Goal: Task Accomplishment & Management: Manage account settings

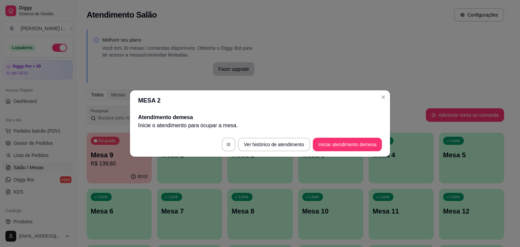
click at [304, 60] on div "Melhore seu plano Você tem 30 mesas / comandas disponíveis. Obtenha o Diggy Bot…" at bounding box center [295, 249] width 439 height 447
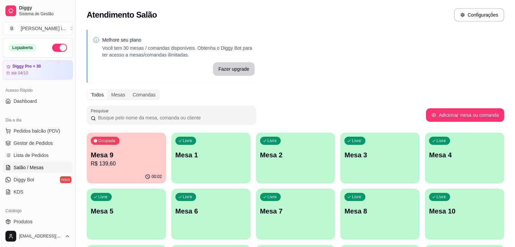
click at [110, 156] on p "Mesa 9" at bounding box center [126, 154] width 71 height 9
click at [40, 141] on span "Gestor de Pedidos" at bounding box center [33, 143] width 39 height 7
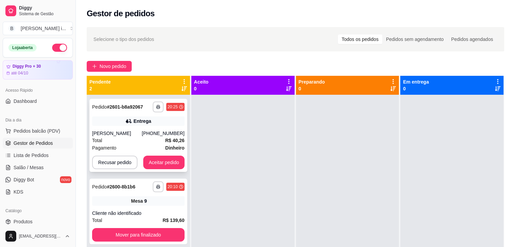
click at [164, 170] on div "**********" at bounding box center [138, 135] width 98 height 73
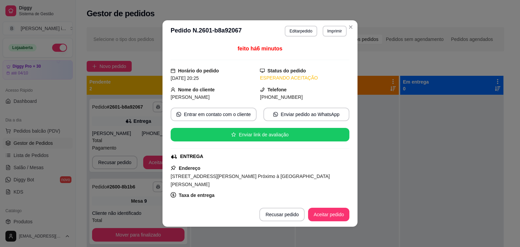
click at [163, 165] on div "feito há 6 minutos Horário do pedido [DATE] 20:25 Status do pedido ESPERANDO AC…" at bounding box center [260, 122] width 195 height 161
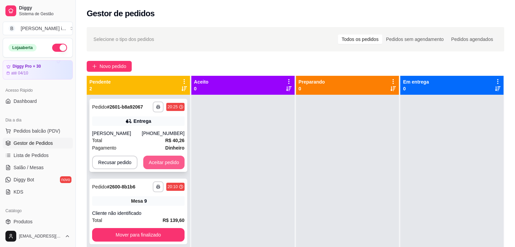
click at [158, 164] on button "Aceitar pedido" at bounding box center [163, 163] width 41 height 14
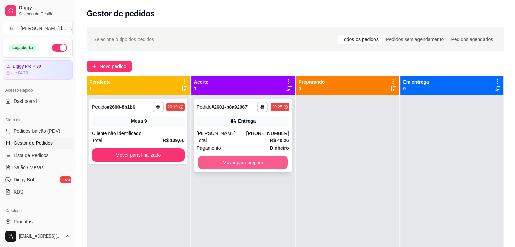
click at [258, 167] on button "Mover para preparo" at bounding box center [243, 162] width 90 height 13
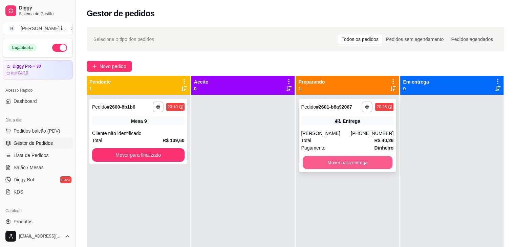
click at [332, 166] on button "Mover para entrega" at bounding box center [348, 162] width 90 height 13
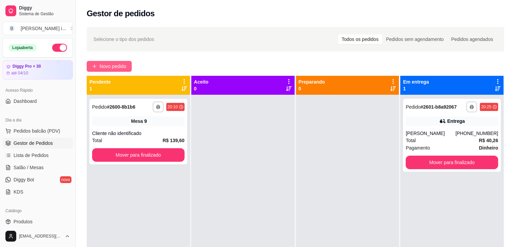
click at [91, 63] on button "Novo pedido" at bounding box center [109, 66] width 45 height 11
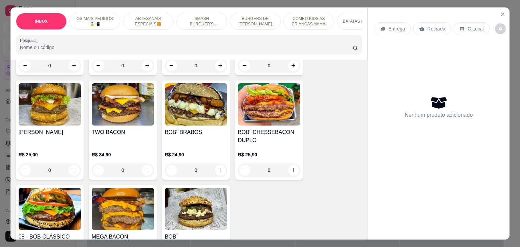
scroll to position [576, 0]
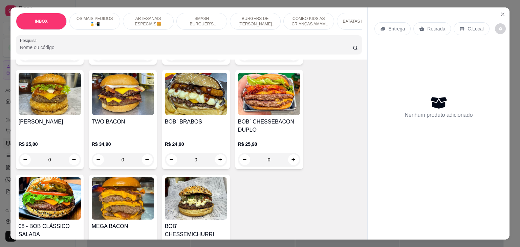
click at [44, 187] on img at bounding box center [50, 199] width 62 height 42
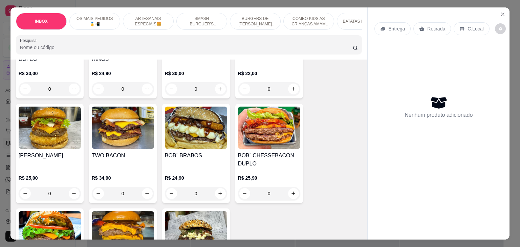
scroll to position [610, 0]
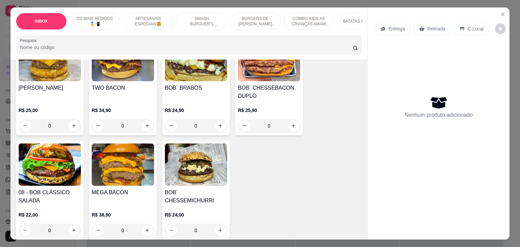
click at [51, 159] on img at bounding box center [50, 165] width 62 height 42
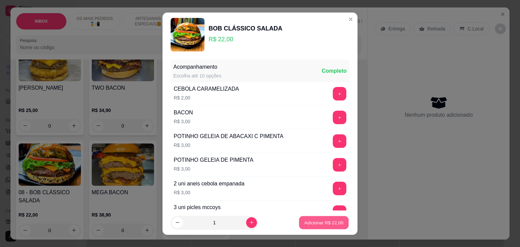
click at [305, 223] on p "Adicionar R$ 22,00" at bounding box center [324, 223] width 39 height 6
type input "1"
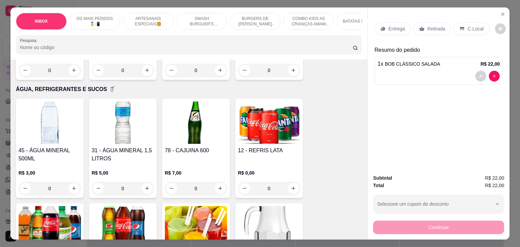
scroll to position [1524, 0]
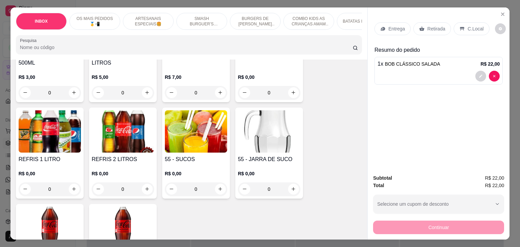
click at [211, 164] on div "R$ 0,00 0" at bounding box center [196, 180] width 62 height 33
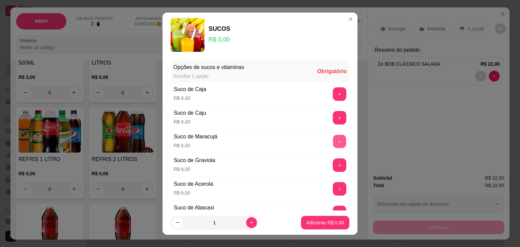
click at [333, 135] on button "+" at bounding box center [339, 141] width 13 height 13
click at [318, 223] on p "Adicionar R$ 6,00" at bounding box center [326, 223] width 38 height 7
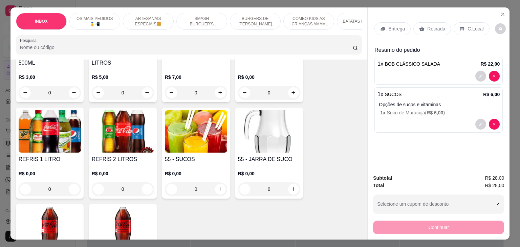
click at [394, 25] on p "Entrega" at bounding box center [397, 28] width 17 height 7
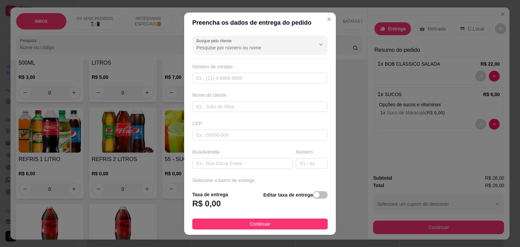
click at [221, 170] on div "Busque pelo cliente Número de contato Nome do cliente CEP Rua/[GEOGRAPHIC_DATA]…" at bounding box center [260, 109] width 152 height 153
click at [222, 162] on input "text" at bounding box center [242, 163] width 101 height 11
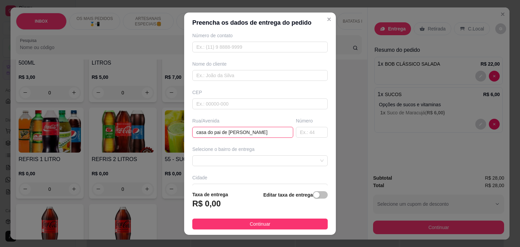
scroll to position [75, 0]
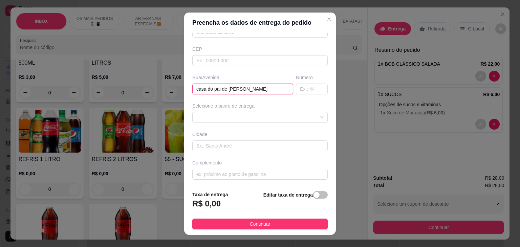
type input "casa do pai de [PERSON_NAME]"
click at [278, 107] on div "Selecione o bairro de entrega" at bounding box center [260, 106] width 136 height 7
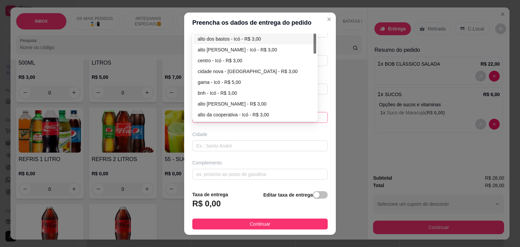
click at [276, 116] on div "6508c09785aa93f9c45a8207 6508c0b285aa93f9c45a820a alto dos bastos - Icó - R$ 3,…" at bounding box center [260, 117] width 136 height 11
click at [224, 37] on div "alto dos bastos - Icó - R$ 3,00" at bounding box center [255, 38] width 114 height 7
type input "Icó"
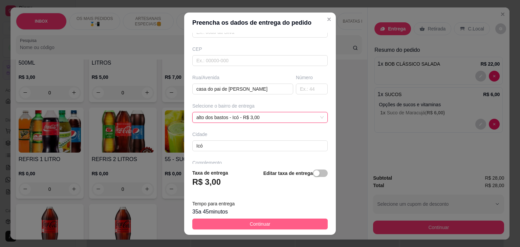
click at [239, 223] on button "Continuar" at bounding box center [260, 224] width 136 height 11
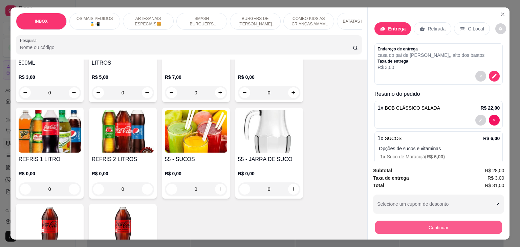
click at [420, 229] on button "Continuar" at bounding box center [438, 227] width 127 height 13
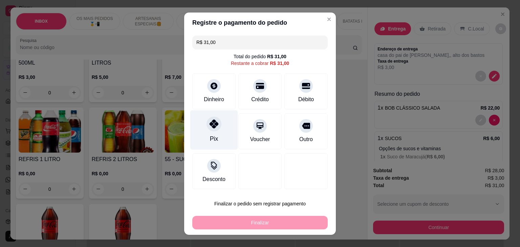
click at [213, 118] on div "Pix" at bounding box center [214, 130] width 48 height 40
type input "R$ 0,00"
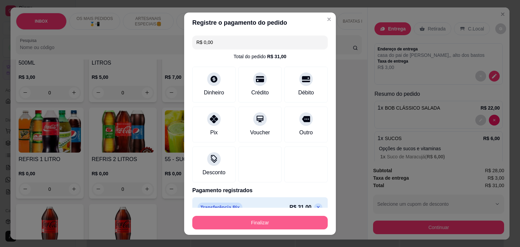
click at [278, 221] on button "Finalizar" at bounding box center [260, 223] width 136 height 14
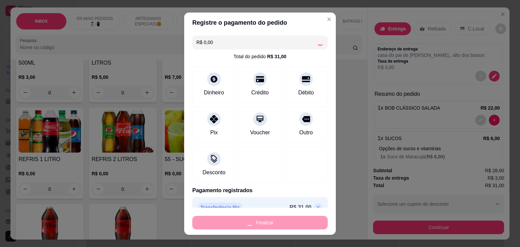
type input "0"
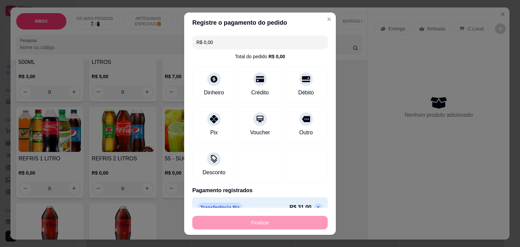
type input "-R$ 31,00"
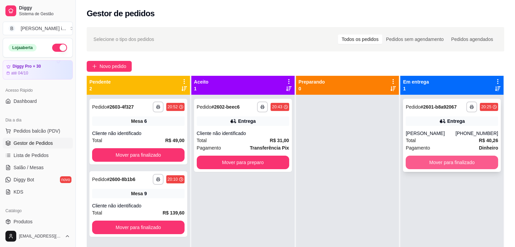
click at [468, 163] on button "Mover para finalizado" at bounding box center [452, 163] width 92 height 14
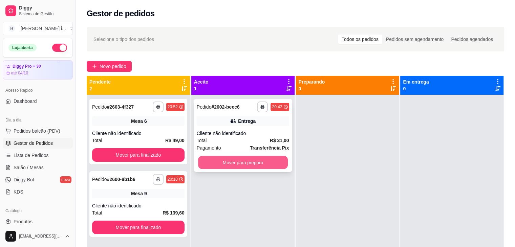
click at [252, 164] on button "Mover para preparo" at bounding box center [243, 162] width 90 height 13
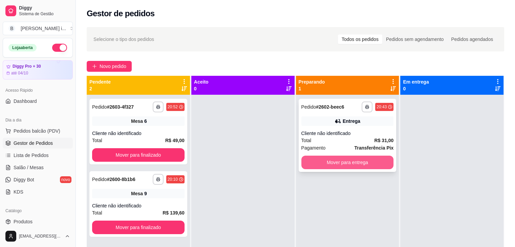
click at [381, 164] on button "Mover para entrega" at bounding box center [347, 163] width 92 height 14
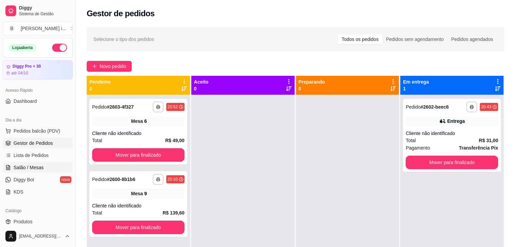
click at [27, 170] on span "Salão / Mesas" at bounding box center [29, 167] width 30 height 7
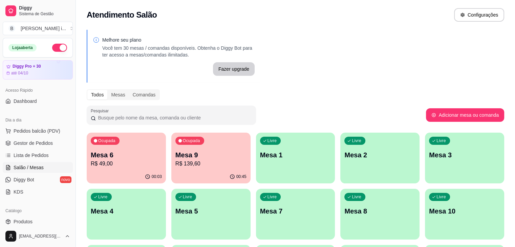
click at [175, 155] on p "Mesa 9" at bounding box center [210, 154] width 71 height 9
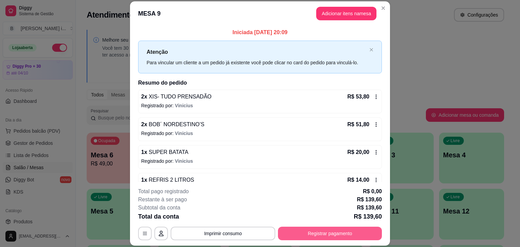
click at [306, 229] on button "Registrar pagamento" at bounding box center [330, 234] width 104 height 14
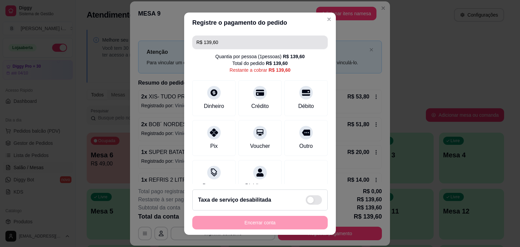
click at [221, 37] on input "R$ 139,60" at bounding box center [259, 43] width 127 height 14
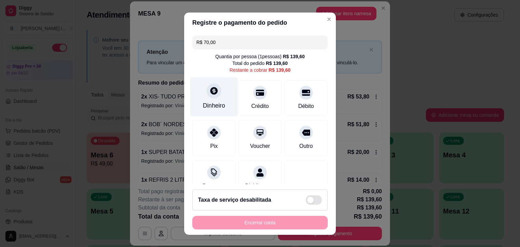
click at [202, 98] on div "Dinheiro" at bounding box center [214, 97] width 48 height 40
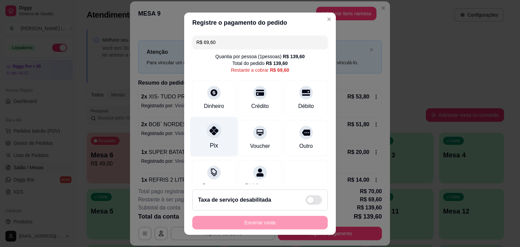
click at [210, 142] on div "Pix" at bounding box center [214, 145] width 8 height 9
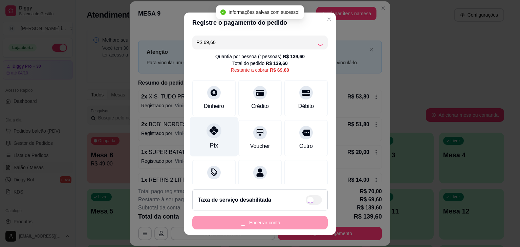
type input "R$ 0,00"
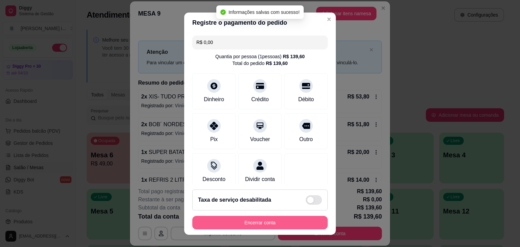
click at [249, 222] on button "Encerrar conta" at bounding box center [260, 223] width 136 height 14
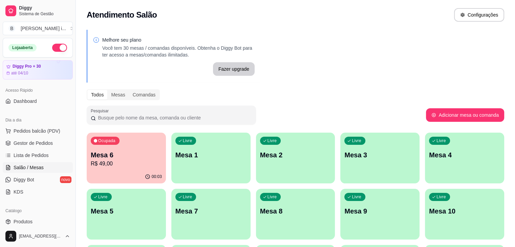
click at [119, 163] on p "R$ 49,00" at bounding box center [126, 164] width 71 height 8
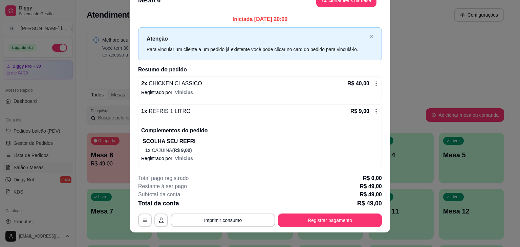
scroll to position [20, 0]
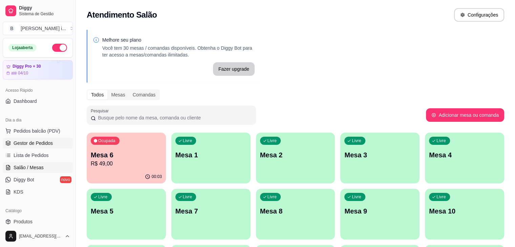
click at [7, 147] on link "Gestor de Pedidos" at bounding box center [38, 143] width 70 height 11
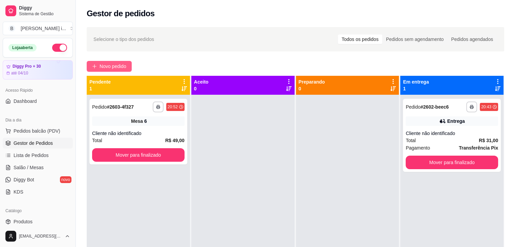
click at [117, 62] on button "Novo pedido" at bounding box center [109, 66] width 45 height 11
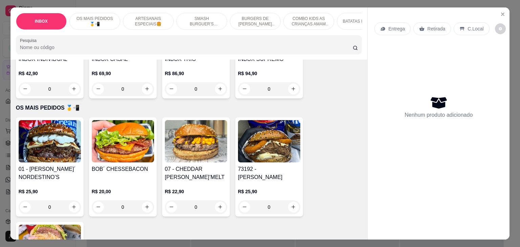
scroll to position [102, 0]
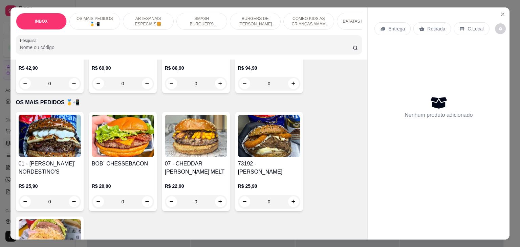
click at [116, 160] on div "BOB´ CHESSEBACON R$ 20,00 0" at bounding box center [123, 161] width 68 height 99
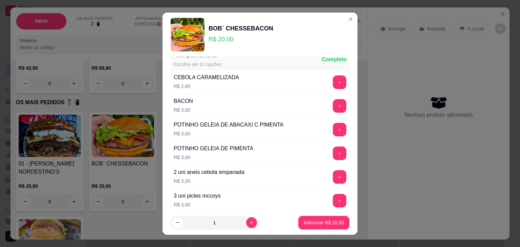
scroll to position [0, 0]
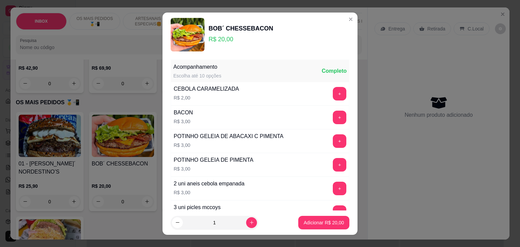
click at [252, 138] on div "POTINHO GELEIA DE ABACAXI C PIMENTA" at bounding box center [229, 136] width 110 height 8
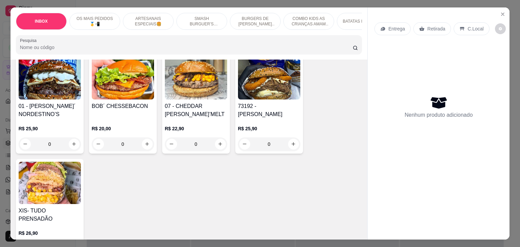
scroll to position [169, 0]
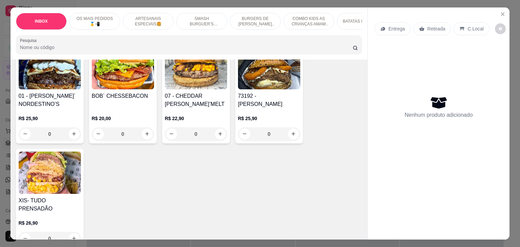
click at [43, 213] on div "R$ 26,90 0" at bounding box center [50, 229] width 62 height 33
click at [498, 10] on button "Close" at bounding box center [503, 14] width 11 height 11
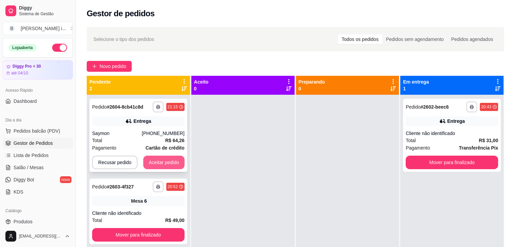
click at [162, 159] on button "Aceitar pedido" at bounding box center [163, 163] width 41 height 14
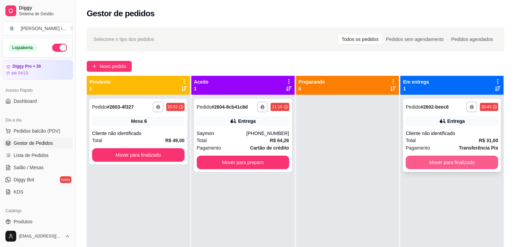
click at [452, 163] on button "Mover para finalizado" at bounding box center [452, 163] width 92 height 14
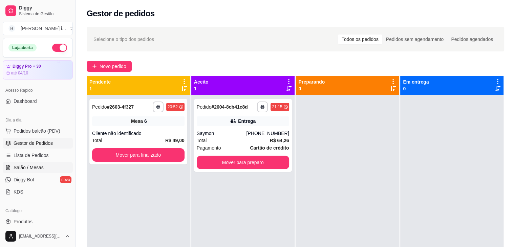
click at [29, 170] on span "Salão / Mesas" at bounding box center [29, 167] width 30 height 7
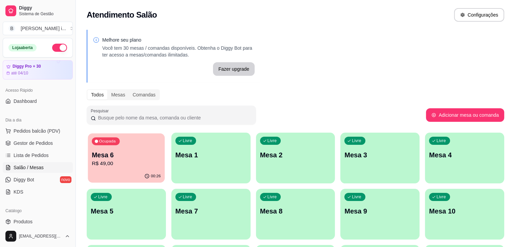
click at [139, 179] on div "00:26" at bounding box center [126, 176] width 77 height 13
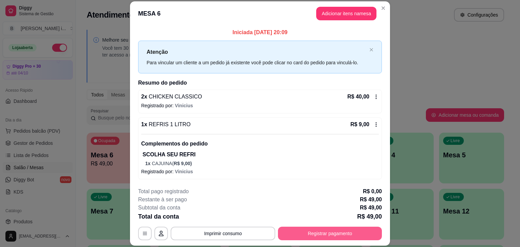
click at [330, 229] on button "Registrar pagamento" at bounding box center [330, 234] width 104 height 14
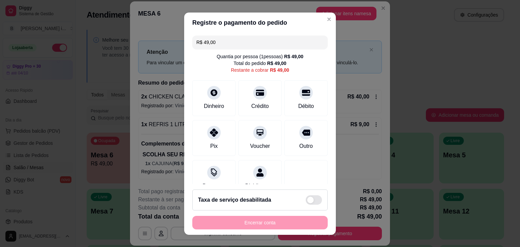
click at [214, 44] on input "R$ 49,00" at bounding box center [259, 43] width 127 height 14
type input "R$ 20,00"
click at [213, 105] on div "Dinheiro" at bounding box center [214, 105] width 22 height 9
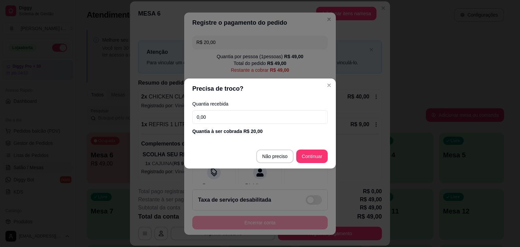
click at [227, 114] on input "0,00" at bounding box center [260, 117] width 136 height 14
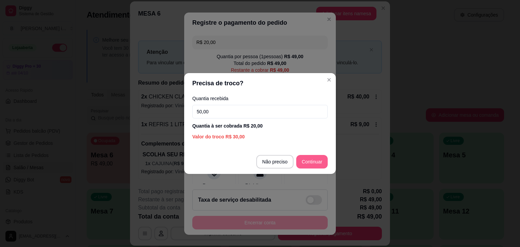
type input "50,00"
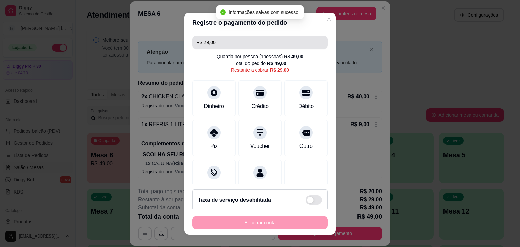
click at [253, 45] on input "R$ 29,00" at bounding box center [259, 43] width 127 height 14
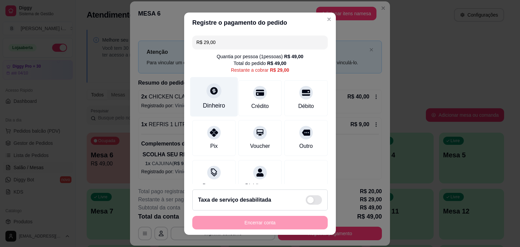
click at [208, 108] on div "Dinheiro" at bounding box center [214, 105] width 22 height 9
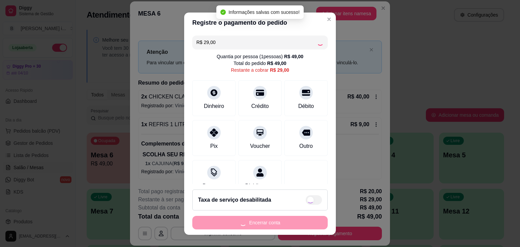
type input "R$ 0,00"
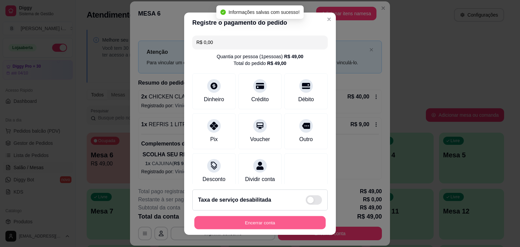
click at [276, 223] on button "Encerrar conta" at bounding box center [259, 222] width 131 height 13
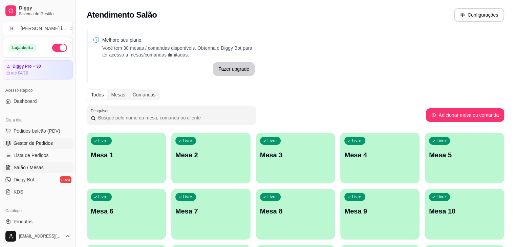
click at [35, 143] on span "Gestor de Pedidos" at bounding box center [33, 143] width 39 height 7
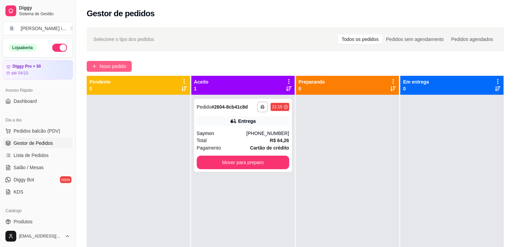
click at [111, 62] on button "Novo pedido" at bounding box center [109, 66] width 45 height 11
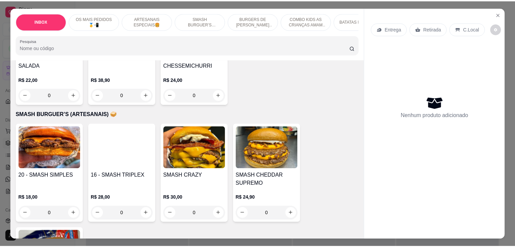
scroll to position [779, 0]
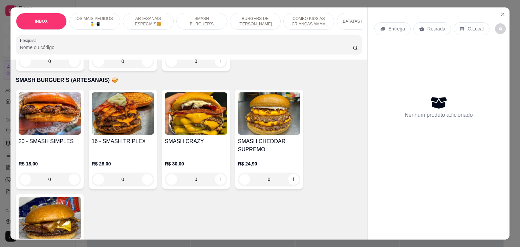
click at [54, 138] on div "20 - SMASH SIMPLES" at bounding box center [50, 146] width 62 height 16
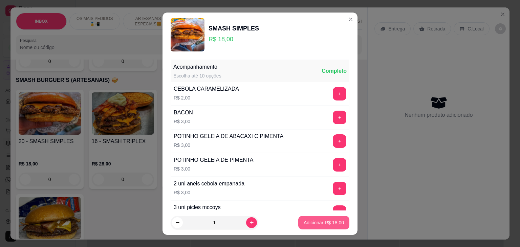
click at [309, 223] on p "Adicionar R$ 18,00" at bounding box center [324, 223] width 40 height 7
type input "1"
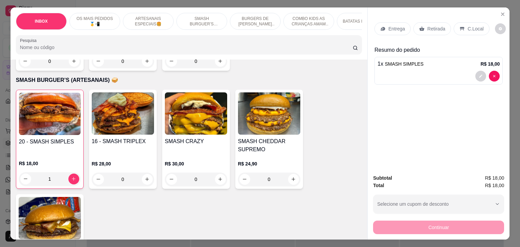
click at [430, 18] on div "Entrega Retirada C.Local" at bounding box center [439, 29] width 128 height 24
click at [434, 27] on p "Retirada" at bounding box center [437, 28] width 18 height 7
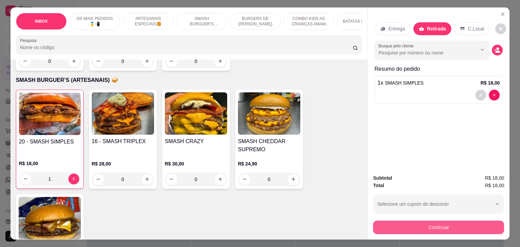
click at [458, 225] on button "Continuar" at bounding box center [438, 228] width 131 height 14
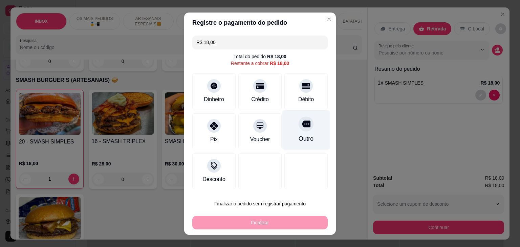
click at [304, 134] on div "Outro" at bounding box center [307, 130] width 48 height 40
type input "R$ 0,00"
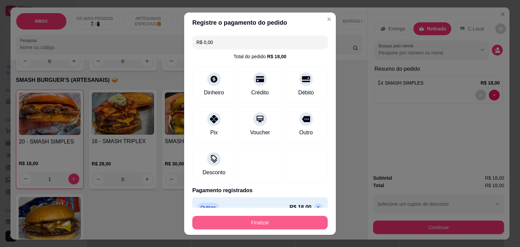
click at [259, 224] on button "Finalizar" at bounding box center [260, 223] width 136 height 14
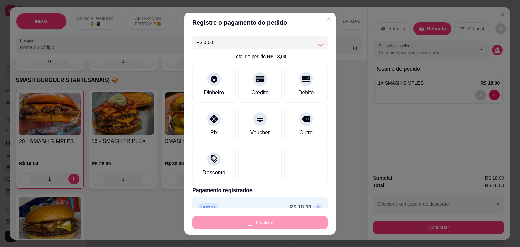
type input "0"
type input "-R$ 18,00"
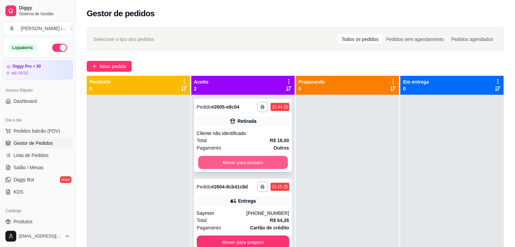
click at [232, 162] on button "Mover para preparo" at bounding box center [243, 162] width 90 height 13
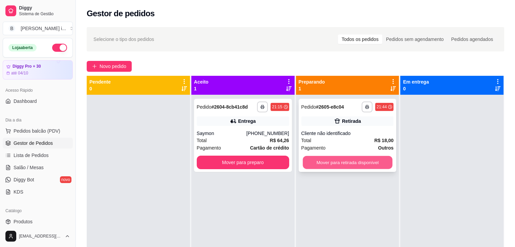
click at [367, 158] on button "Mover para retirada disponível" at bounding box center [348, 162] width 90 height 13
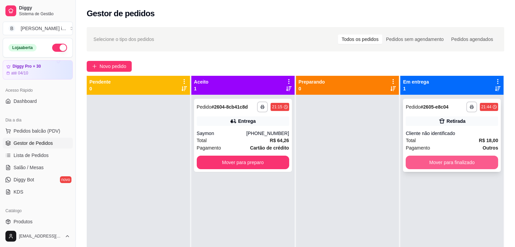
click at [423, 160] on button "Mover para finalizado" at bounding box center [452, 163] width 92 height 14
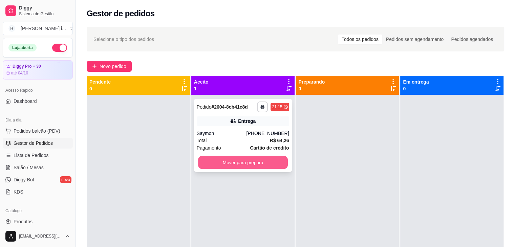
click at [262, 165] on button "Mover para preparo" at bounding box center [243, 162] width 90 height 13
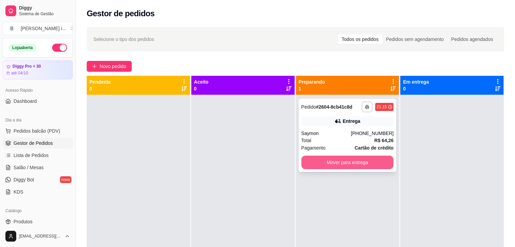
click at [334, 167] on button "Mover para entrega" at bounding box center [347, 163] width 92 height 14
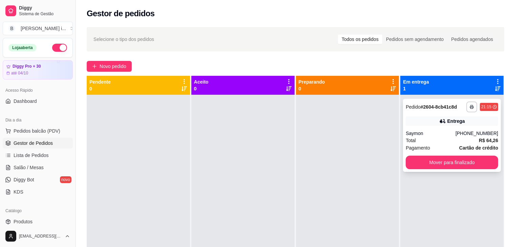
click at [466, 140] on div "Total R$ 64,26" at bounding box center [452, 140] width 92 height 7
click at [55, 48] on button "button" at bounding box center [59, 48] width 15 height 8
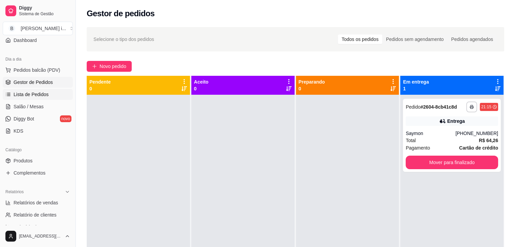
scroll to position [102, 0]
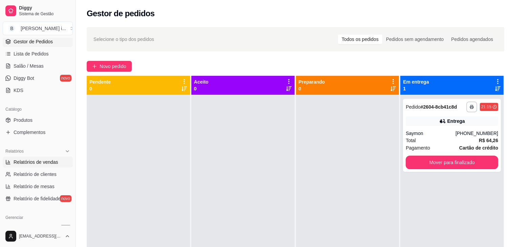
click at [43, 161] on span "Relatórios de vendas" at bounding box center [36, 162] width 45 height 7
select select "ALL"
select select "0"
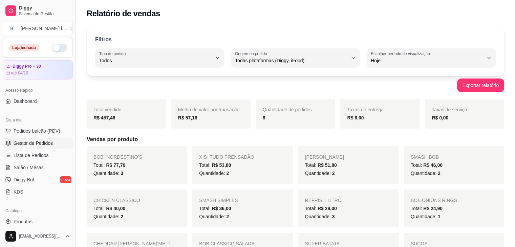
click at [34, 141] on span "Gestor de Pedidos" at bounding box center [33, 143] width 39 height 7
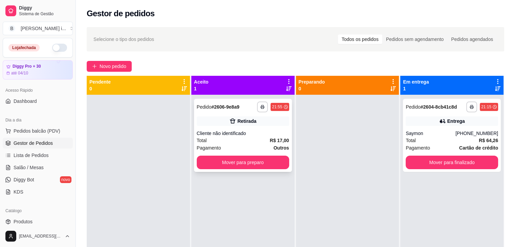
click at [274, 129] on div "**********" at bounding box center [243, 135] width 98 height 73
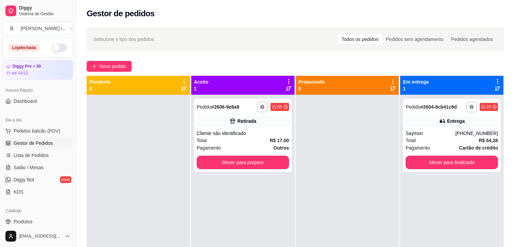
scroll to position [19, 0]
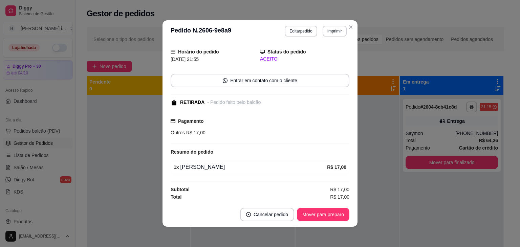
click at [353, 142] on div "feito há 1 minutos Horário do pedido [DATE] 21:55 Status do pedido ACEITO Entra…" at bounding box center [260, 122] width 195 height 161
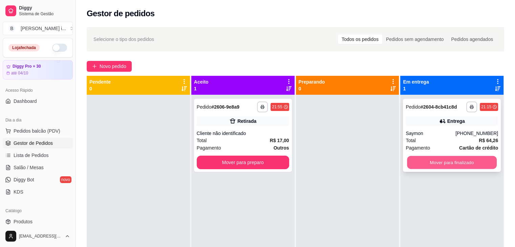
click at [460, 165] on button "Mover para finalizado" at bounding box center [452, 162] width 90 height 13
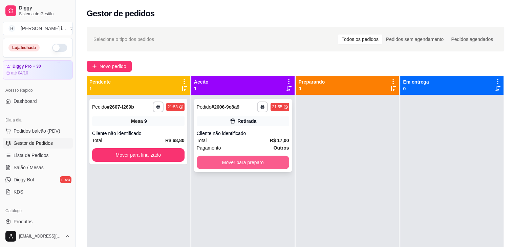
click at [276, 165] on button "Mover para preparo" at bounding box center [243, 163] width 92 height 14
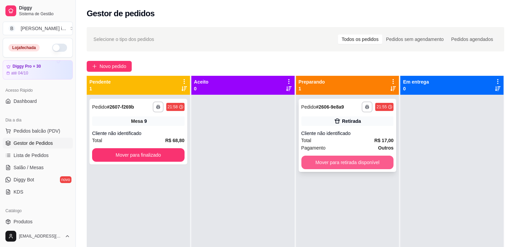
click at [351, 167] on button "Mover para retirada disponível" at bounding box center [347, 163] width 92 height 14
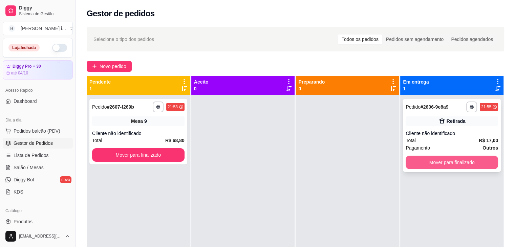
click at [452, 164] on button "Mover para finalizado" at bounding box center [452, 163] width 92 height 14
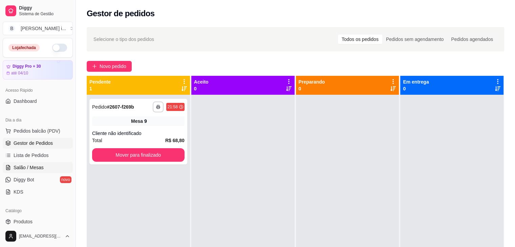
click at [48, 166] on link "Salão / Mesas" at bounding box center [38, 167] width 70 height 11
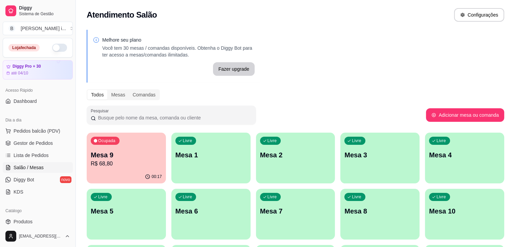
click at [138, 163] on p "R$ 68,80" at bounding box center [126, 164] width 71 height 8
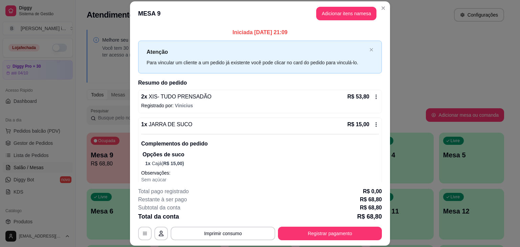
click at [322, 241] on footer "**********" at bounding box center [260, 214] width 260 height 64
click at [321, 237] on button "Registrar pagamento" at bounding box center [330, 234] width 104 height 14
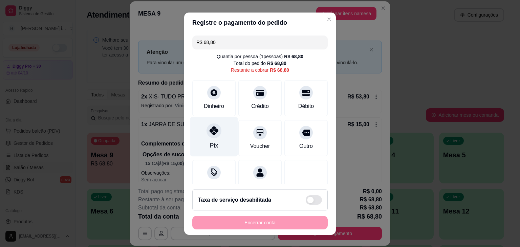
click at [210, 149] on div "Pix" at bounding box center [214, 145] width 8 height 9
type input "R$ 0,00"
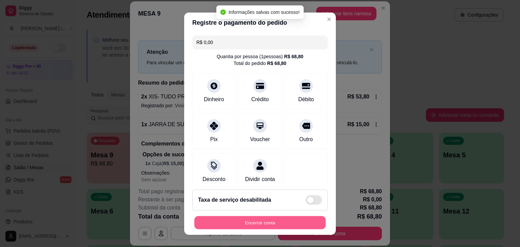
click at [248, 224] on button "Encerrar conta" at bounding box center [259, 222] width 131 height 13
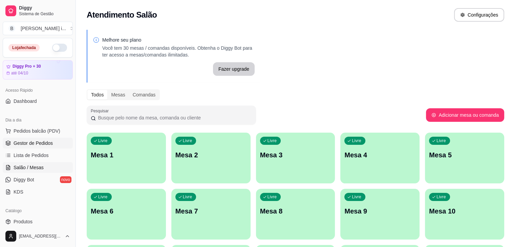
click at [35, 145] on span "Gestor de Pedidos" at bounding box center [33, 143] width 39 height 7
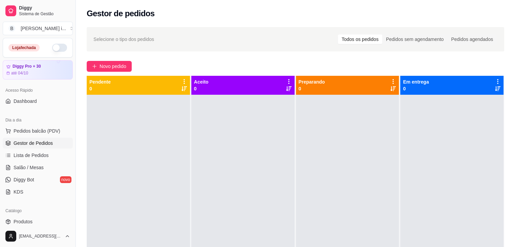
click at [118, 72] on div "Selecione o tipo dos pedidos Todos os pedidos Pedidos sem agendamento Pedidos a…" at bounding box center [295, 177] width 439 height 308
click at [117, 67] on span "Novo pedido" at bounding box center [113, 66] width 27 height 7
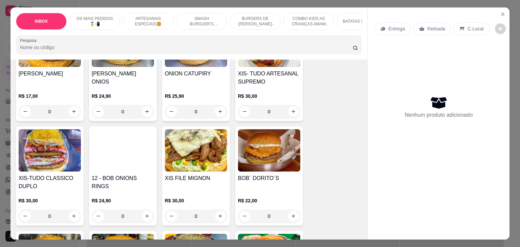
scroll to position [373, 0]
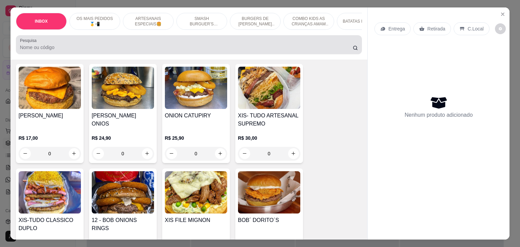
click at [151, 45] on div at bounding box center [189, 45] width 338 height 14
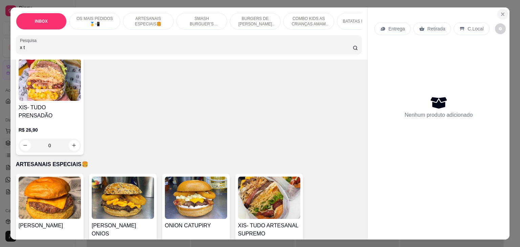
type input "x t"
click at [502, 13] on icon "Close" at bounding box center [503, 14] width 3 height 3
